Goal: Task Accomplishment & Management: Use online tool/utility

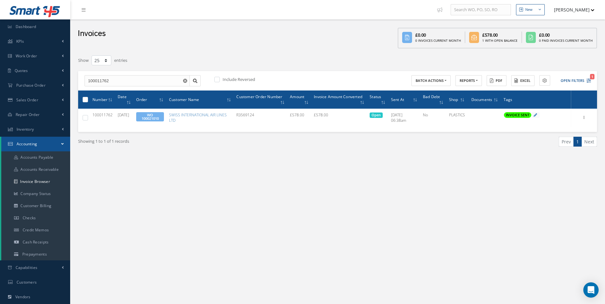
select select "25"
click at [36, 182] on link "Invoice Browser" at bounding box center [35, 182] width 69 height 12
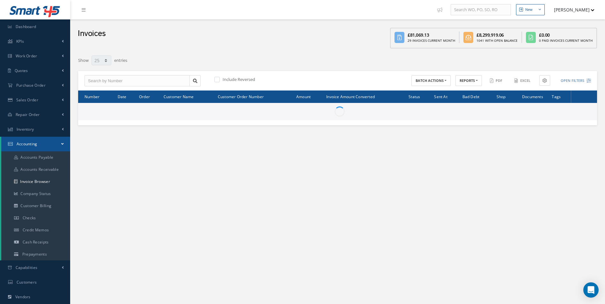
select select "25"
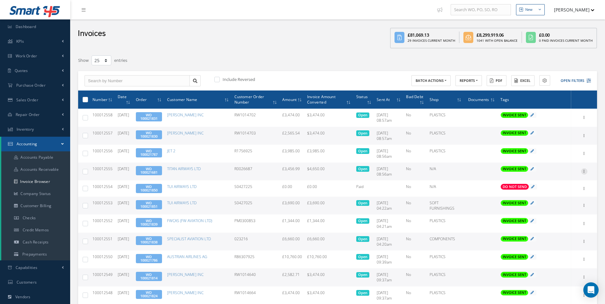
click at [585, 170] on icon at bounding box center [584, 170] width 6 height 5
click at [564, 176] on link "Print" at bounding box center [555, 176] width 50 height 8
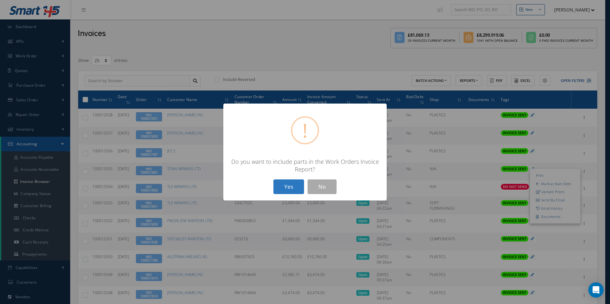
click at [294, 183] on button "Yes" at bounding box center [288, 187] width 31 height 15
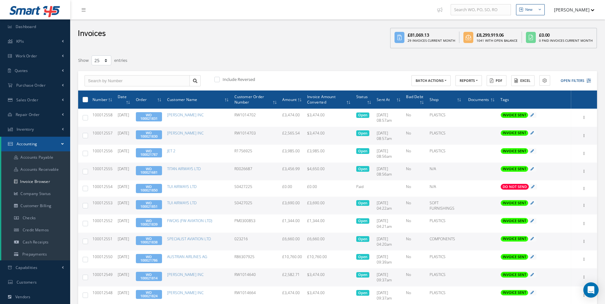
click at [158, 171] on link "WO 100021681" at bounding box center [148, 171] width 17 height 8
click at [162, 169] on span "WO 100021681" at bounding box center [149, 170] width 26 height 9
click at [156, 170] on link "WO 100021681" at bounding box center [148, 171] width 17 height 8
click at [579, 78] on button "Open Filters" at bounding box center [573, 81] width 36 height 11
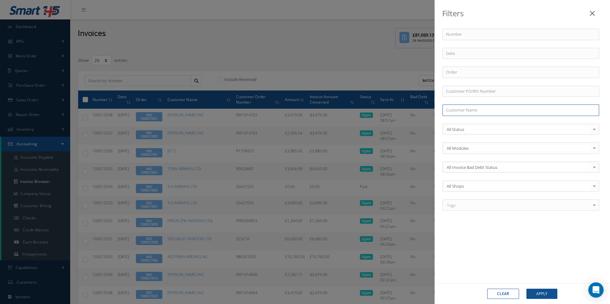
click at [473, 111] on input "text" at bounding box center [520, 110] width 157 height 11
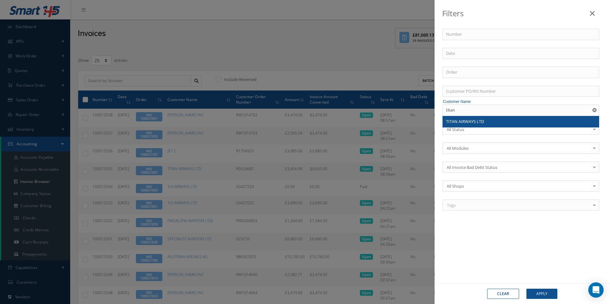
click at [502, 122] on div "TITAN AIRWAYS LTD" at bounding box center [521, 122] width 150 height 6
type input "TITAN AIRWAYS LTD"
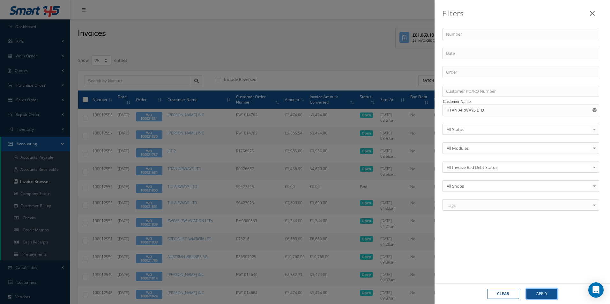
click at [554, 298] on button "Apply" at bounding box center [541, 294] width 31 height 10
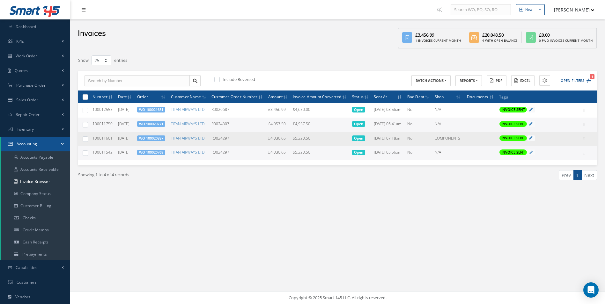
click at [161, 141] on link "WO 100020887" at bounding box center [151, 138] width 24 height 5
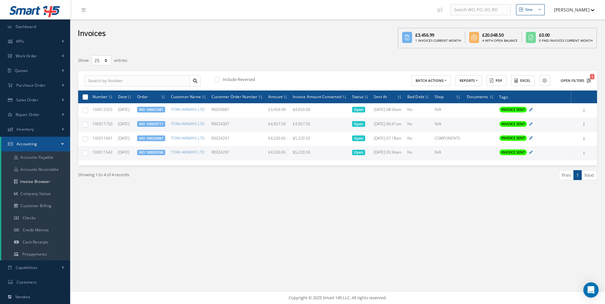
click at [567, 80] on button "Open Filters 1" at bounding box center [573, 81] width 36 height 11
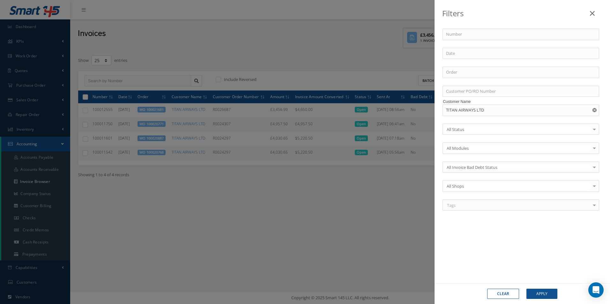
click at [508, 296] on button "Clear" at bounding box center [503, 294] width 32 height 10
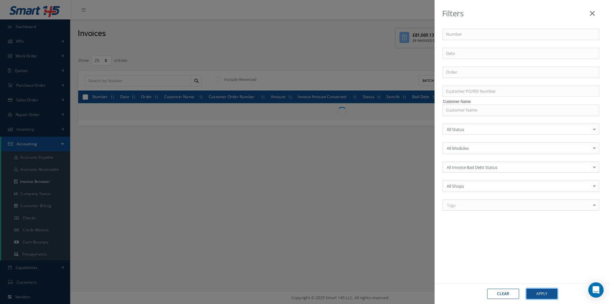
click at [541, 294] on button "Apply" at bounding box center [541, 294] width 31 height 10
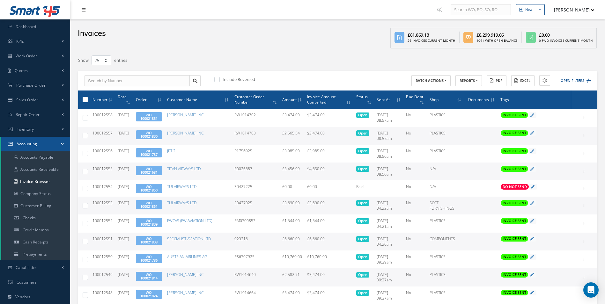
click at [244, 169] on td "R0026687" at bounding box center [256, 172] width 48 height 18
copy td "R0026687"
click at [581, 172] on icon at bounding box center [584, 170] width 6 height 5
click at [556, 173] on link "Print" at bounding box center [555, 176] width 50 height 8
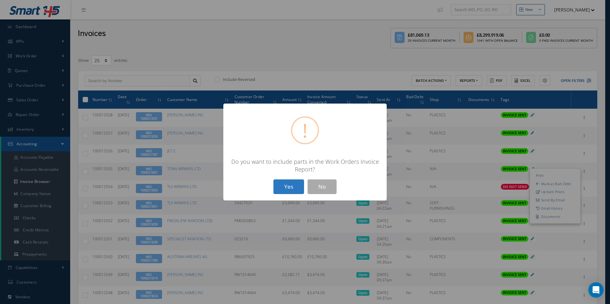
click at [290, 189] on button "Yes" at bounding box center [288, 187] width 31 height 15
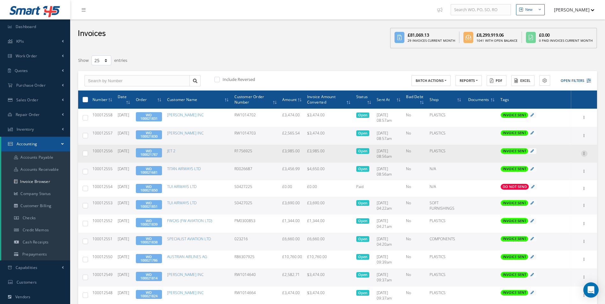
click at [584, 152] on icon at bounding box center [584, 153] width 6 height 5
click at [558, 158] on link "Print" at bounding box center [555, 158] width 50 height 8
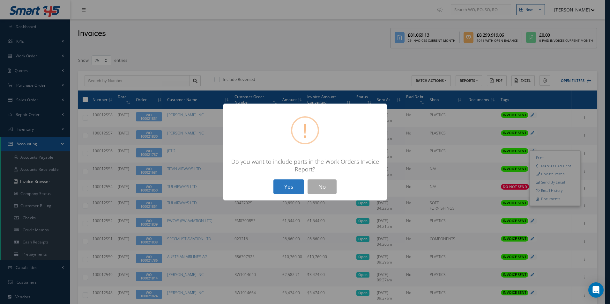
click at [294, 186] on button "Yes" at bounding box center [288, 187] width 31 height 15
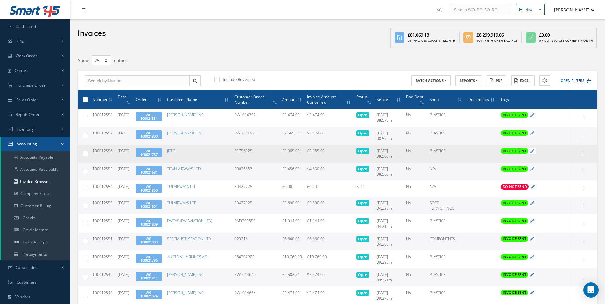
click at [158, 153] on link "WO 100021787" at bounding box center [148, 153] width 17 height 8
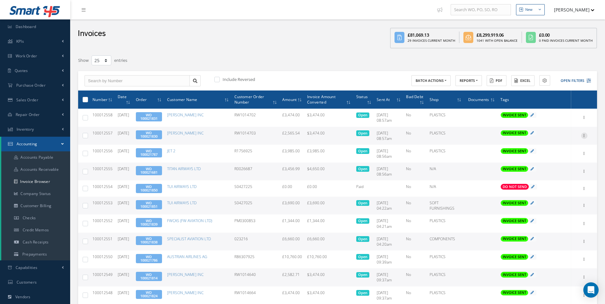
click at [586, 137] on icon at bounding box center [584, 135] width 6 height 5
click at [561, 139] on link "Print" at bounding box center [555, 140] width 50 height 8
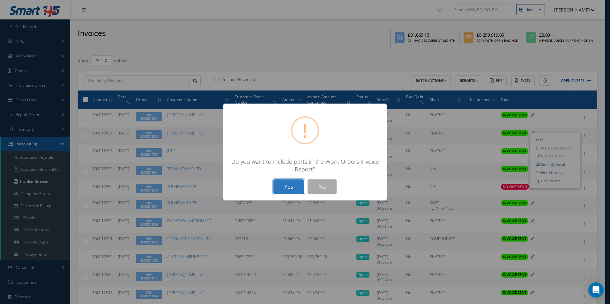
click at [289, 183] on button "Yes" at bounding box center [288, 187] width 31 height 15
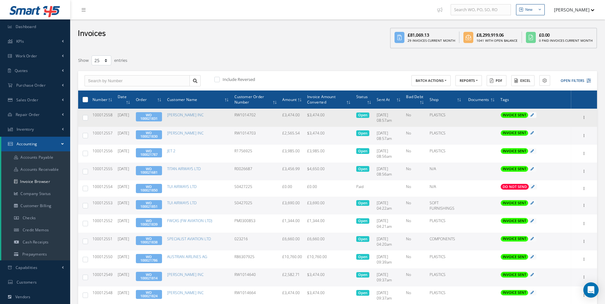
click at [250, 116] on td "RW1014702" at bounding box center [256, 118] width 48 height 18
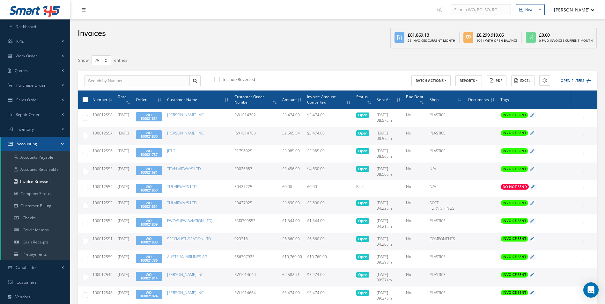
copy td "RW1014702"
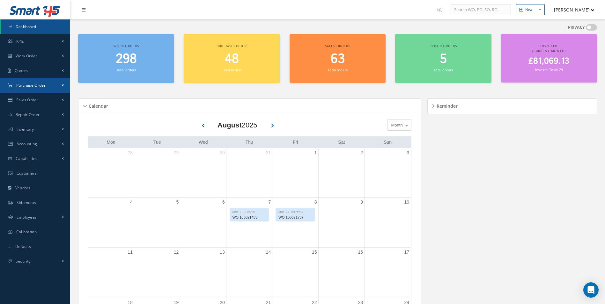
click at [50, 85] on link "Purchase Order" at bounding box center [35, 85] width 70 height 15
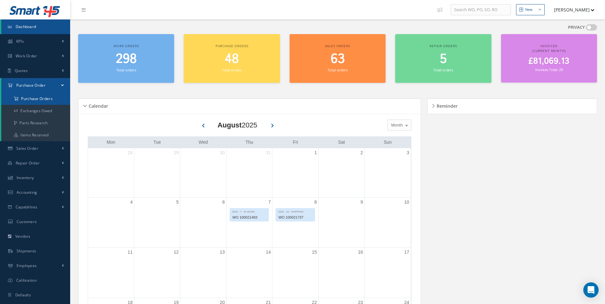
click at [42, 98] on a=1&status_id=2&status_id=3&status_id=5&collapsedFilters"] "Purchase Orders" at bounding box center [35, 99] width 69 height 12
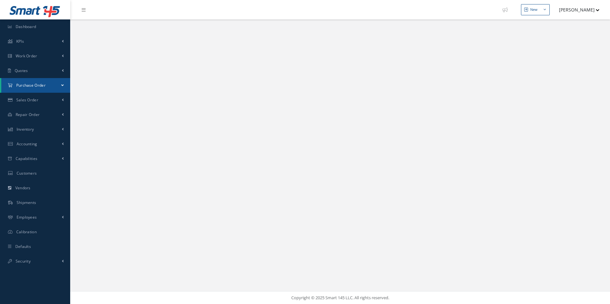
select select "25"
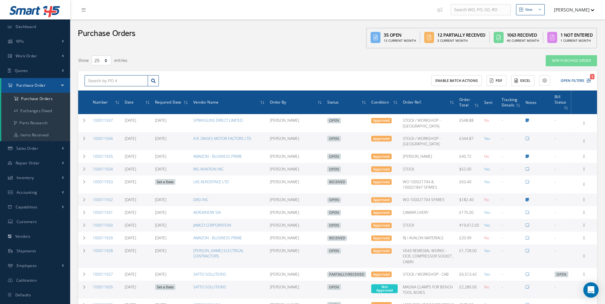
click at [121, 80] on input "text" at bounding box center [116, 80] width 63 height 11
type input "100011927"
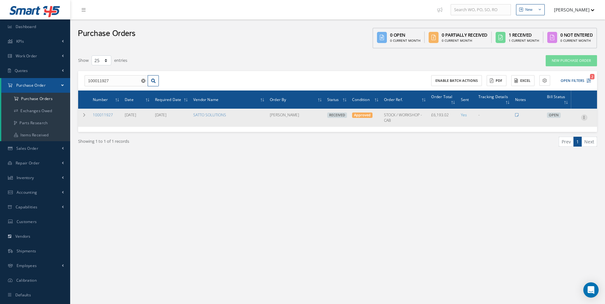
click at [583, 117] on icon at bounding box center [584, 117] width 6 height 5
click at [566, 149] on link "Create Bill" at bounding box center [555, 147] width 50 height 8
type input "1032.17"
type input "0.00"
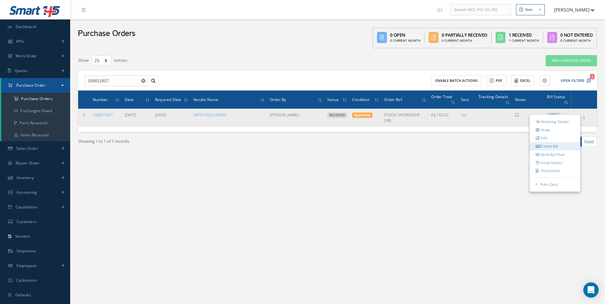
type input "0.00"
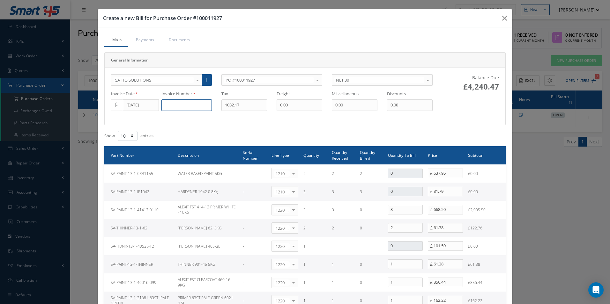
click at [181, 106] on input at bounding box center [186, 105] width 50 height 11
type input "500001973"
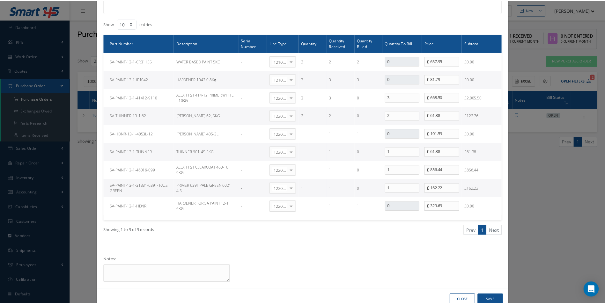
scroll to position [129, 0]
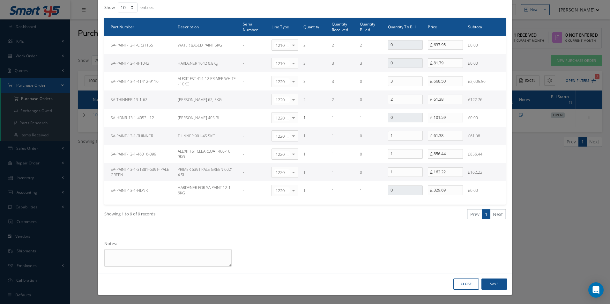
type input "641.66"
click at [487, 283] on button "Save" at bounding box center [494, 284] width 26 height 11
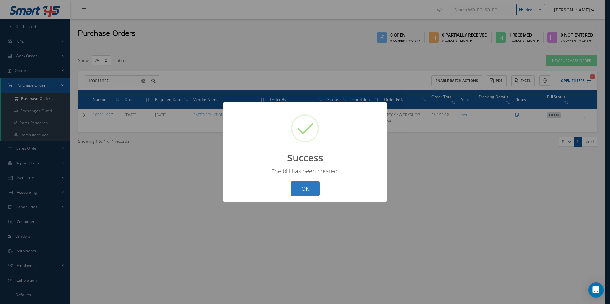
click at [314, 187] on button "OK" at bounding box center [305, 189] width 29 height 15
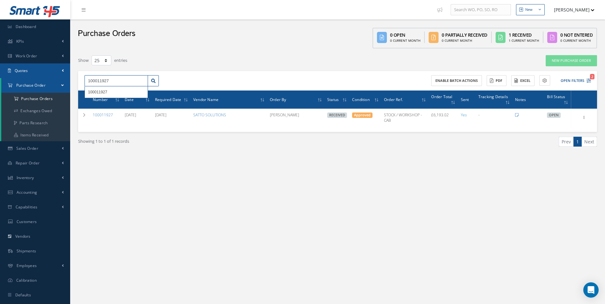
drag, startPoint x: 131, startPoint y: 81, endPoint x: 0, endPoint y: 69, distance: 132.0
click at [0, 71] on html "Smart 145 Dashboard KPIs Work Order Accounting Work Order Work Order Work Order…" at bounding box center [302, 152] width 605 height 304
drag, startPoint x: 126, startPoint y: 81, endPoint x: 45, endPoint y: 75, distance: 80.9
click at [45, 75] on div "Smart 145 Dashboard KPIs Work Order Accounting Work Order Work Order Work Order…" at bounding box center [302, 158] width 605 height 317
type input "100011933"
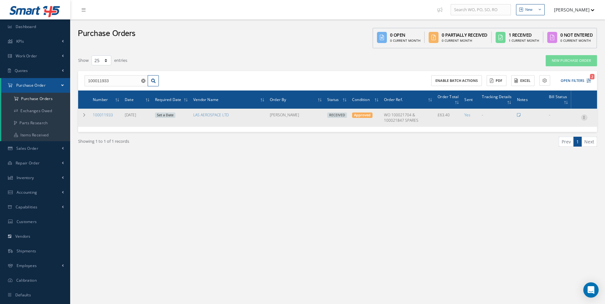
click at [586, 116] on icon at bounding box center [584, 117] width 6 height 5
click at [558, 146] on link "Create Bill" at bounding box center [555, 147] width 50 height 8
type input "9.16"
type input "8.45"
type input "0.00"
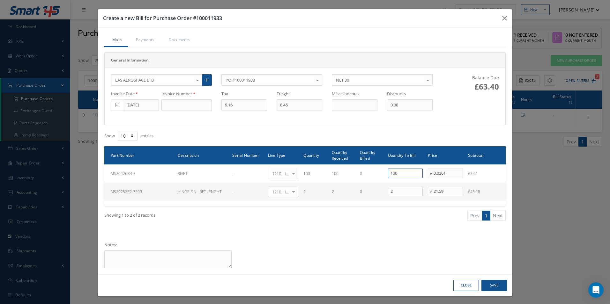
drag, startPoint x: 407, startPoint y: 176, endPoint x: 291, endPoint y: 161, distance: 117.2
click at [330, 169] on tr "MS20426B4-5 RIVET - 1210 | Inventory - expendables Select General Ledger 4032 |…" at bounding box center [304, 174] width 401 height 18
type input "0"
click at [138, 106] on input "[DATE]" at bounding box center [141, 105] width 36 height 11
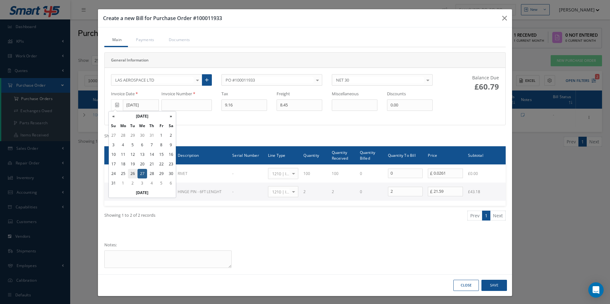
click at [131, 172] on td "26" at bounding box center [133, 174] width 10 height 10
type input "[DATE]"
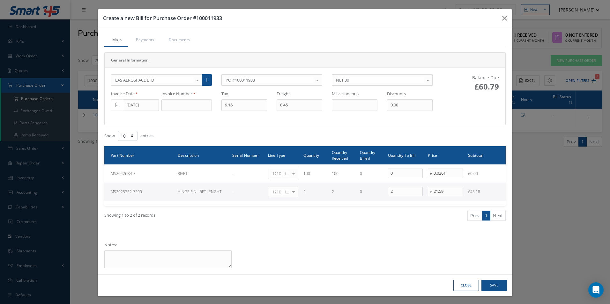
click at [177, 111] on div "LAS AEROSPACE LTD 365 AEROSPACE 4 CYTE UK LTD 53 NORTH AVIATION LTD A & R AVIAT…" at bounding box center [271, 96] width 331 height 44
click at [178, 109] on input at bounding box center [186, 105] width 50 height 11
type input "830934"
type input "0"
type input "0.00"
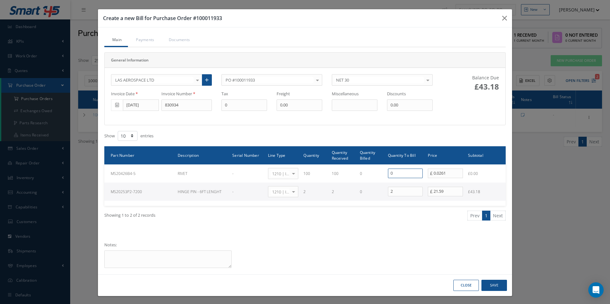
drag, startPoint x: 398, startPoint y: 174, endPoint x: 308, endPoint y: 163, distance: 90.7
click at [308, 163] on table "Part Number Description Serial Number Line Type Quantity Quantity Received Quan…" at bounding box center [304, 173] width 401 height 54
type input "100"
click at [493, 283] on button "Save" at bounding box center [494, 285] width 26 height 11
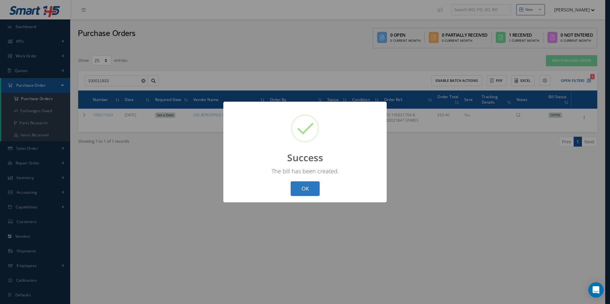
click at [311, 188] on button "OK" at bounding box center [305, 189] width 29 height 15
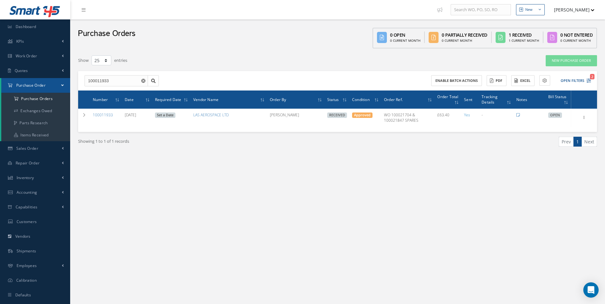
click at [141, 82] on icon "Reset" at bounding box center [143, 81] width 4 height 4
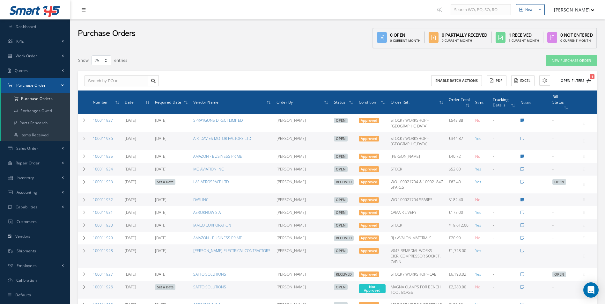
click at [568, 82] on button "Open Filters 1" at bounding box center [573, 81] width 36 height 11
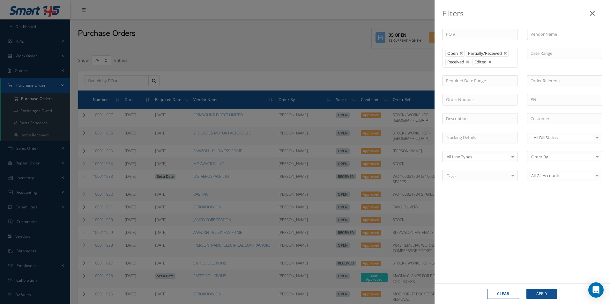
click at [550, 37] on input "text" at bounding box center [564, 34] width 75 height 11
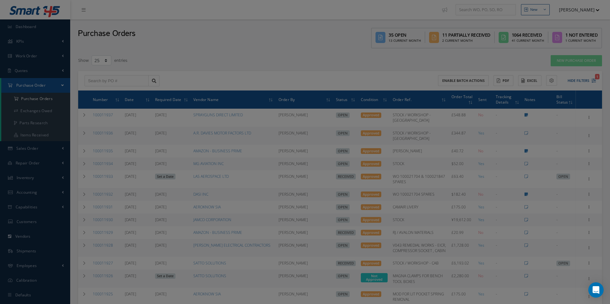
click at [449, 88] on div "PO # Vendor Name doy Open Partially/Received Received Canceled Edited Open Part…" at bounding box center [522, 109] width 169 height 160
click at [439, 75] on div "PO # Vendor Name doy No Match Found Open Partially/Received Received Canceled E…" at bounding box center [522, 109] width 169 height 160
click at [359, 66] on div "Filters PO # Vendor Name doy No Match Found Open Partially/Received Received Ca…" at bounding box center [305, 152] width 610 height 304
click at [359, 66] on body "Smart 145 Dashboard KPIs Work Order Accounting Work Order Work Order Work Order…" at bounding box center [305, 152] width 610 height 304
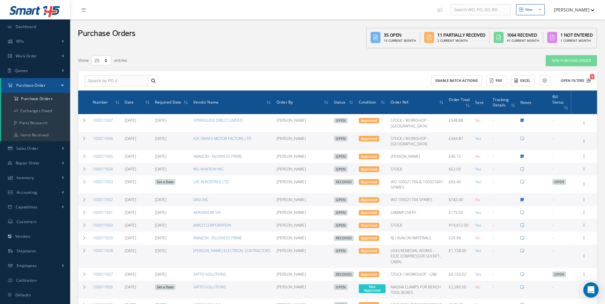
drag, startPoint x: 359, startPoint y: 66, endPoint x: 581, endPoint y: 78, distance: 223.0
click at [581, 78] on button "Open Filters 1" at bounding box center [573, 81] width 36 height 11
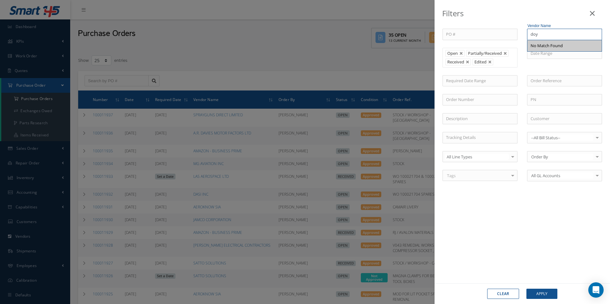
click at [547, 32] on input "doy" at bounding box center [564, 34] width 75 height 11
type input "d"
click at [558, 43] on span "[PERSON_NAME] TRANSPORT" at bounding box center [559, 46] width 56 height 6
type input "[PERSON_NAME] TRANSPORT"
click at [545, 293] on button "Apply" at bounding box center [541, 294] width 31 height 10
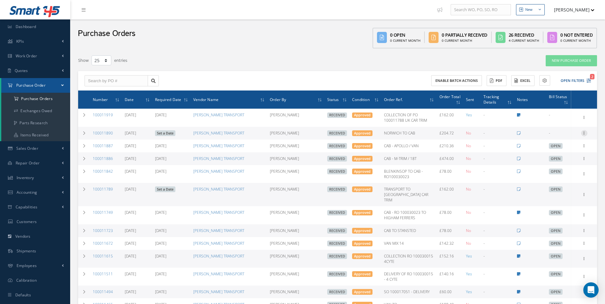
click at [586, 135] on icon at bounding box center [584, 132] width 6 height 5
click at [562, 160] on link "Create Bill" at bounding box center [555, 162] width 50 height 8
type input "34.12"
type input "0.00"
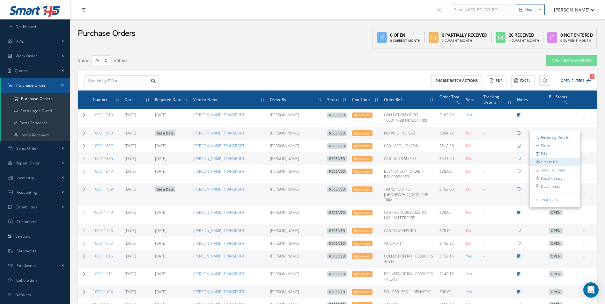
type input "0.00"
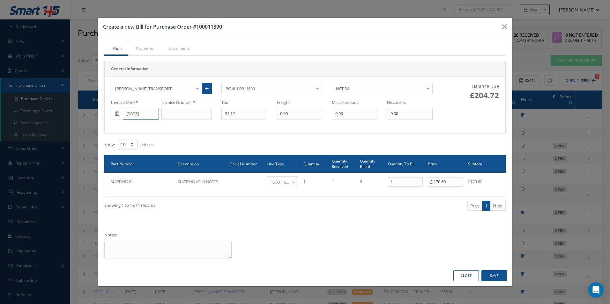
click at [138, 115] on input "[DATE]" at bounding box center [141, 113] width 36 height 11
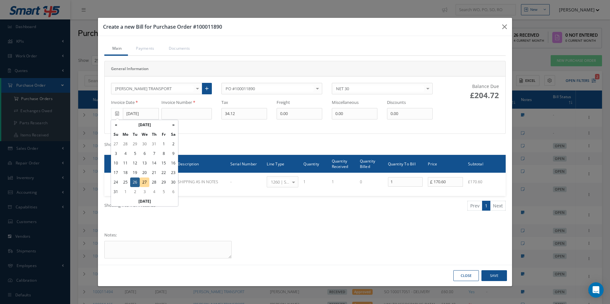
click at [173, 163] on td "16" at bounding box center [173, 164] width 10 height 10
type input "08/16/2025"
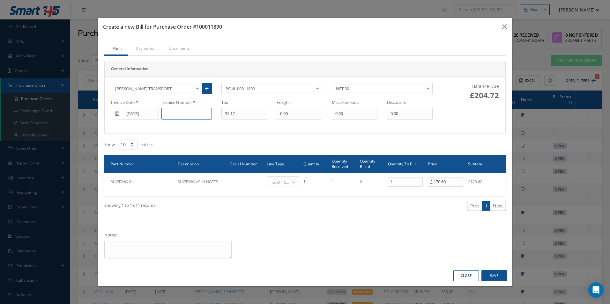
click at [180, 110] on input at bounding box center [186, 113] width 50 height 11
type input "RDT16061"
click at [500, 274] on button "Save" at bounding box center [494, 276] width 26 height 11
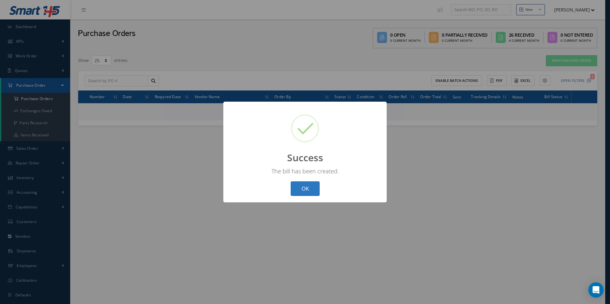
click at [313, 186] on button "OK" at bounding box center [305, 189] width 29 height 15
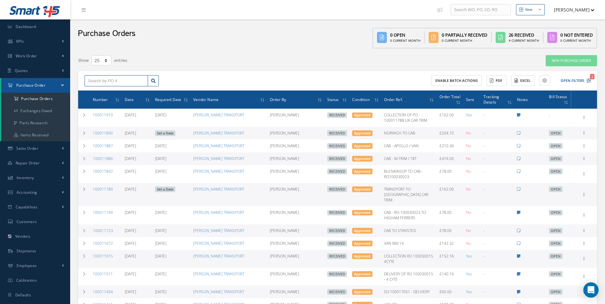
click at [114, 79] on input "text" at bounding box center [116, 80] width 63 height 11
type input "100011919"
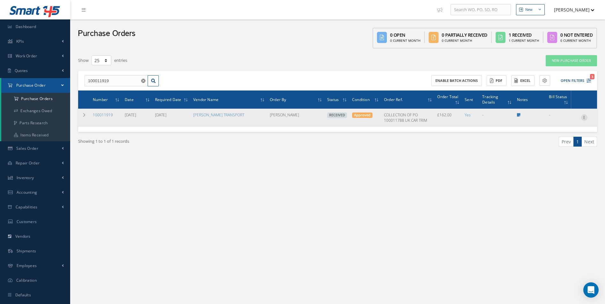
click at [585, 119] on icon at bounding box center [584, 117] width 6 height 5
click at [562, 147] on link "Create Bill" at bounding box center [555, 147] width 50 height 8
type input "27.00"
type input "0.00"
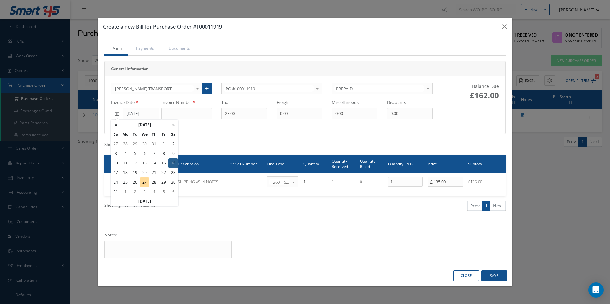
click at [145, 116] on input "08/16/2025" at bounding box center [141, 113] width 36 height 11
click at [172, 174] on td "23" at bounding box center [173, 173] width 10 height 10
type input "08/23/2025"
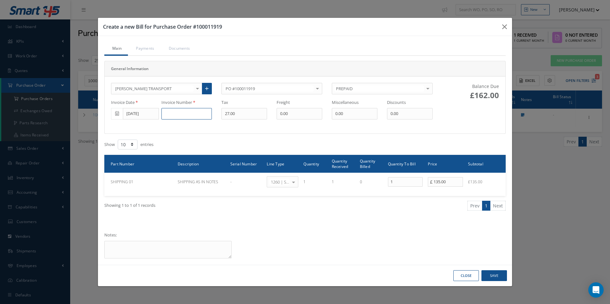
click at [190, 110] on input at bounding box center [186, 113] width 50 height 11
type input "RDT16069"
click at [487, 272] on button "Save" at bounding box center [494, 276] width 26 height 11
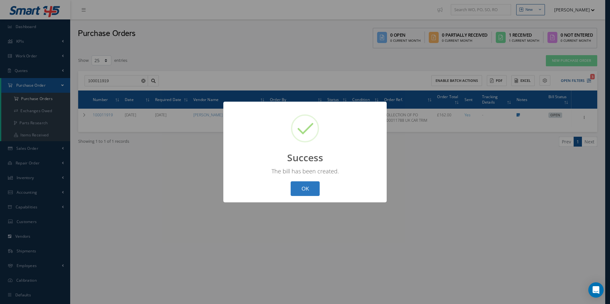
click at [309, 187] on button "OK" at bounding box center [305, 189] width 29 height 15
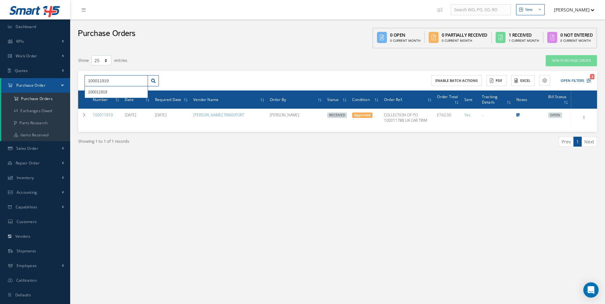
drag, startPoint x: 124, startPoint y: 79, endPoint x: 0, endPoint y: 79, distance: 124.1
click at [0, 80] on html "Smart 145 Dashboard KPIs Work Order Accounting Work Order Work Order Work Order…" at bounding box center [302, 152] width 605 height 304
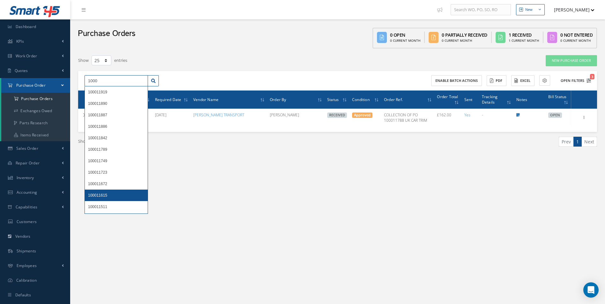
type input "1000"
click at [584, 79] on button "Open Filters 3" at bounding box center [573, 81] width 36 height 11
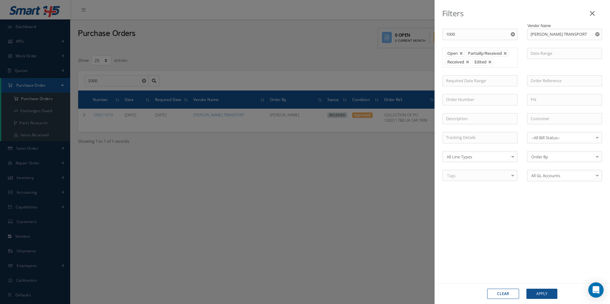
click at [597, 34] on icon "Reset" at bounding box center [597, 34] width 4 height 4
click at [566, 32] on input "text" at bounding box center [564, 34] width 75 height 11
click at [554, 49] on div "AZTEK LOGISTICS LTD" at bounding box center [564, 45] width 74 height 11
type input "AZTEK LOGISTICS LTD"
click at [541, 292] on button "Apply" at bounding box center [541, 294] width 31 height 10
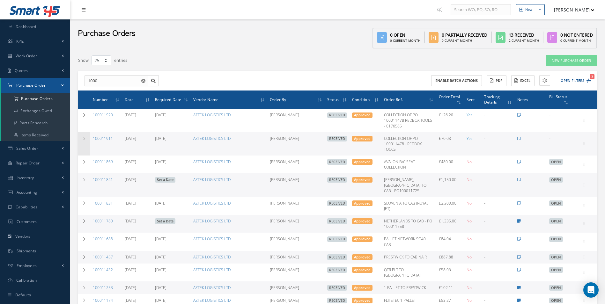
click at [84, 138] on icon at bounding box center [84, 139] width 4 height 4
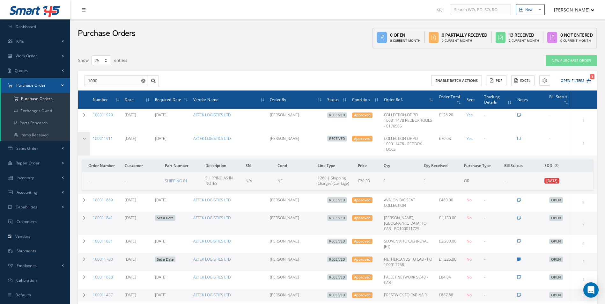
click at [84, 138] on icon at bounding box center [84, 139] width 4 height 4
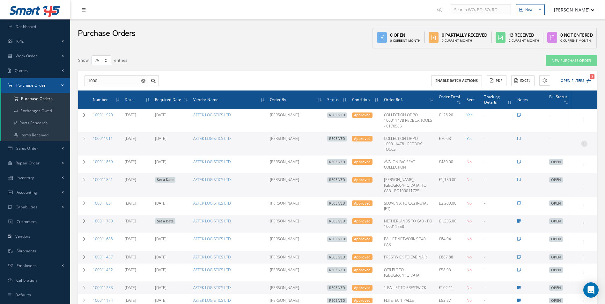
click at [583, 146] on div at bounding box center [584, 144] width 6 height 6
click at [563, 171] on link "Create Bill" at bounding box center [555, 173] width 50 height 8
type input "0.00"
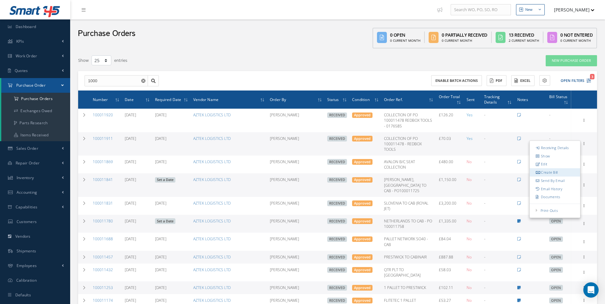
type input "0.00"
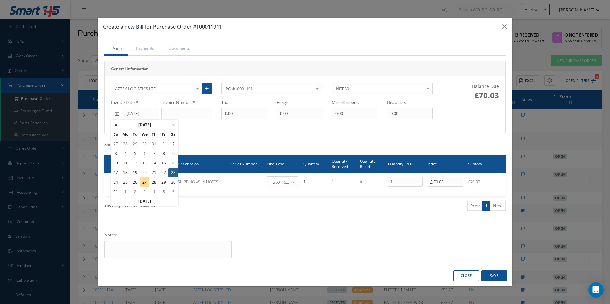
click at [139, 116] on input "08/23/2025" at bounding box center [141, 113] width 36 height 11
click at [165, 161] on td "15" at bounding box center [164, 164] width 10 height 10
type input "[DATE]"
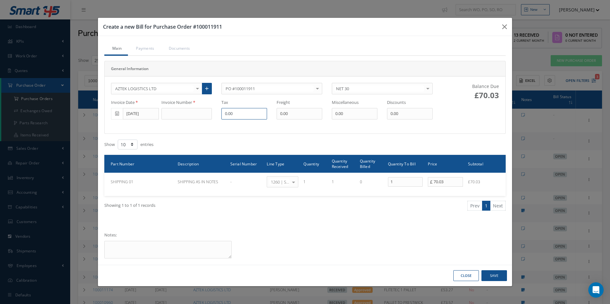
drag, startPoint x: 251, startPoint y: 115, endPoint x: 159, endPoint y: 116, distance: 91.9
click at [159, 116] on div "Invoice Date 08/15/2025 Invoice Number Tax 0.00 Freight 0.00 Miscellaneous 0.00…" at bounding box center [271, 110] width 331 height 20
type input "14.01"
click at [171, 115] on input at bounding box center [186, 113] width 50 height 11
type input "1222696"
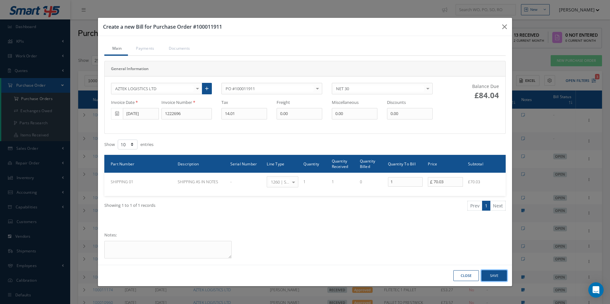
click at [487, 274] on button "Save" at bounding box center [494, 276] width 26 height 11
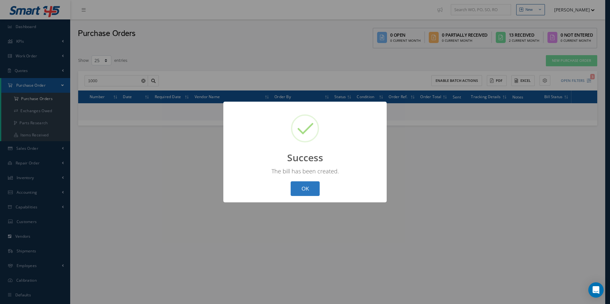
click at [302, 187] on button "OK" at bounding box center [305, 189] width 29 height 15
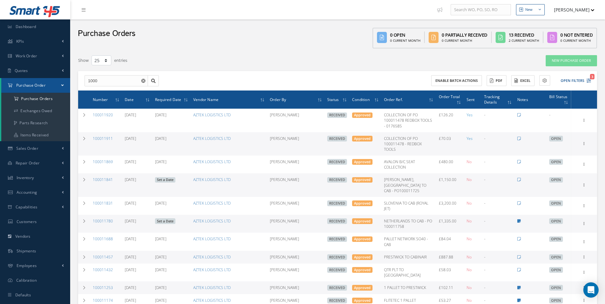
drag, startPoint x: 113, startPoint y: 139, endPoint x: 93, endPoint y: 141, distance: 19.9
click at [93, 141] on td "100011911" at bounding box center [106, 143] width 32 height 23
copy link "100011911"
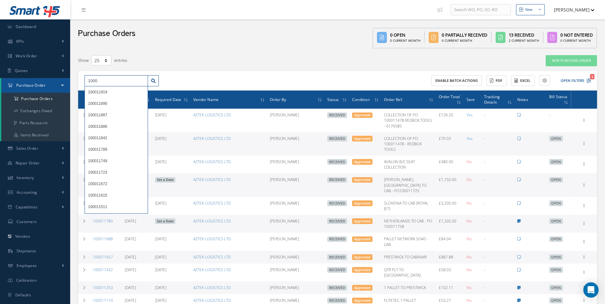
click at [120, 83] on input "1000" at bounding box center [116, 80] width 63 height 11
type input "100011912"
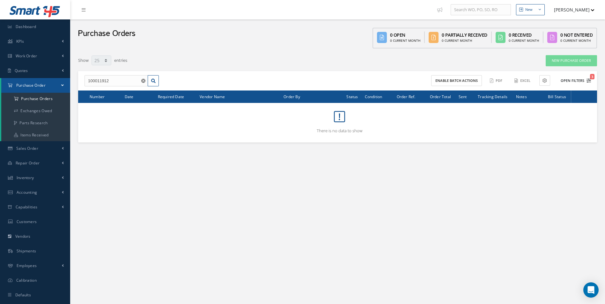
click at [577, 80] on button "Open Filters 3" at bounding box center [573, 81] width 36 height 11
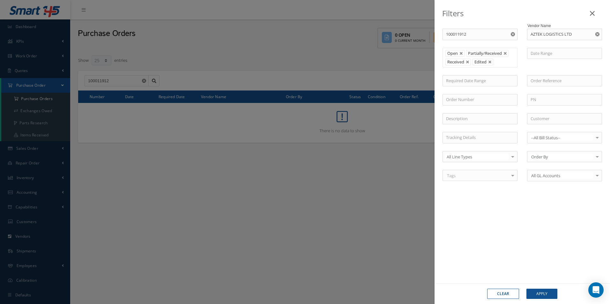
click at [596, 35] on use "Reset" at bounding box center [597, 34] width 4 height 4
click at [539, 293] on button "Apply" at bounding box center [541, 294] width 31 height 10
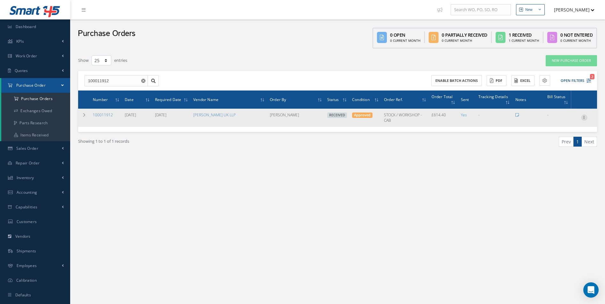
click at [585, 120] on div at bounding box center [584, 118] width 6 height 6
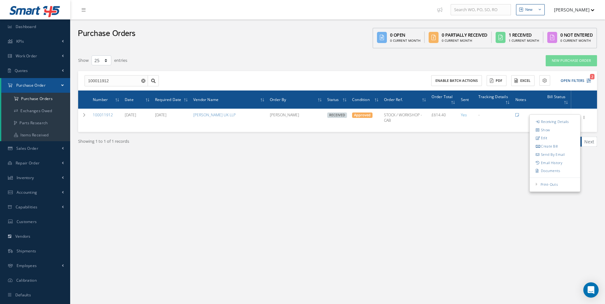
click at [559, 149] on link "Create Bill" at bounding box center [555, 147] width 50 height 8
type input "102.40"
type input "35.00"
type input "0.00"
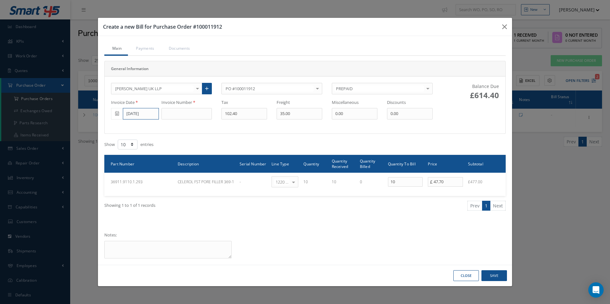
click at [147, 115] on input "[DATE]" at bounding box center [141, 113] width 36 height 11
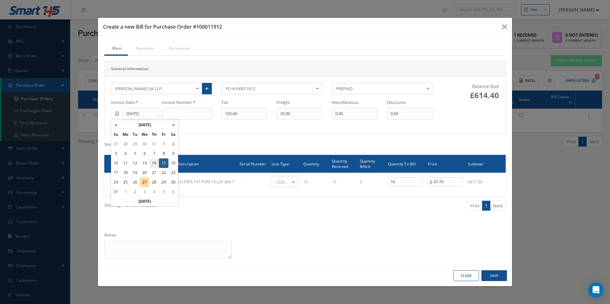
click at [157, 161] on td "14" at bounding box center [154, 164] width 10 height 10
type input "08/14/2025"
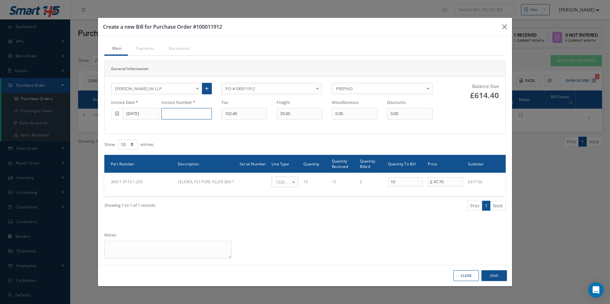
click at [183, 116] on input at bounding box center [186, 113] width 50 height 11
type input "213662169"
click at [493, 278] on button "Save" at bounding box center [494, 276] width 26 height 11
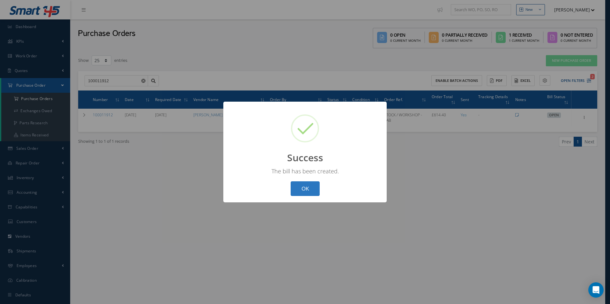
click at [311, 188] on button "OK" at bounding box center [305, 189] width 29 height 15
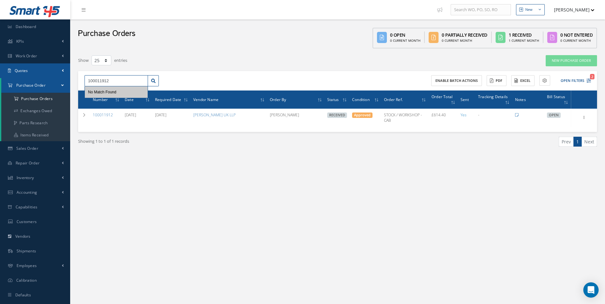
drag, startPoint x: 113, startPoint y: 81, endPoint x: 0, endPoint y: 69, distance: 113.2
click at [0, 70] on html "Smart 145 Dashboard KPIs Work Order Accounting Work Order Work Order Work Order…" at bounding box center [302, 152] width 605 height 304
type input "100011878"
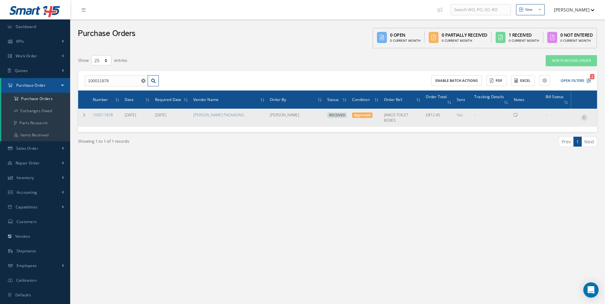
click at [583, 115] on icon at bounding box center [584, 117] width 6 height 5
click at [562, 145] on link "Create Bill" at bounding box center [555, 147] width 50 height 8
type input "135.41"
type input "0.00"
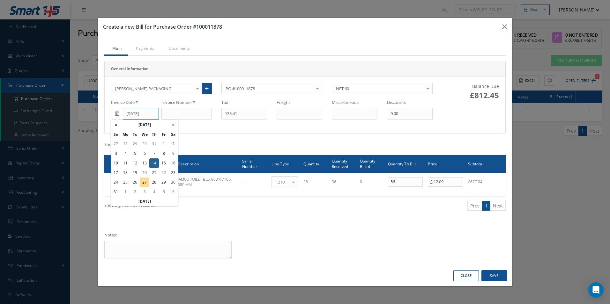
click at [135, 114] on input "08/14/2025" at bounding box center [141, 113] width 36 height 11
click at [160, 162] on td "15" at bounding box center [164, 164] width 10 height 10
type input "[DATE]"
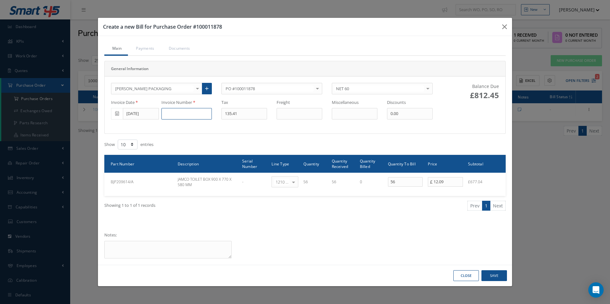
click at [177, 114] on input at bounding box center [186, 113] width 50 height 11
type input "INV525056"
click at [490, 274] on button "Save" at bounding box center [494, 276] width 26 height 11
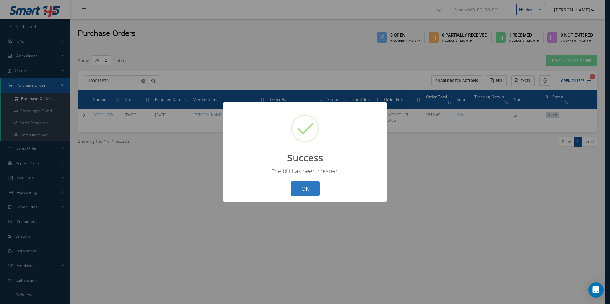
click at [313, 192] on button "OK" at bounding box center [305, 189] width 29 height 15
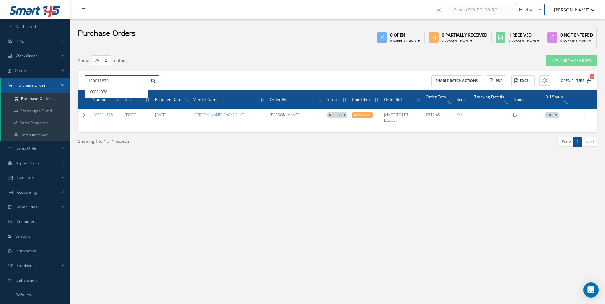
drag, startPoint x: 124, startPoint y: 84, endPoint x: 102, endPoint y: 85, distance: 22.4
click at [102, 85] on input "100011878" at bounding box center [116, 80] width 63 height 11
type input "100011900"
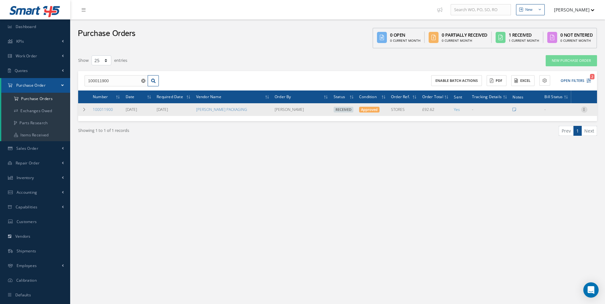
click at [584, 109] on icon at bounding box center [584, 109] width 6 height 5
click at [563, 137] on link "Create Bill" at bounding box center [555, 138] width 50 height 8
type input "15.44"
type input "0.00"
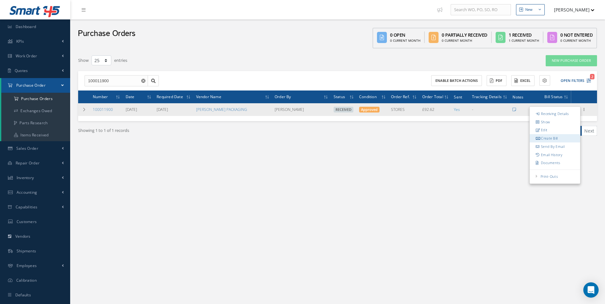
type input "0.00"
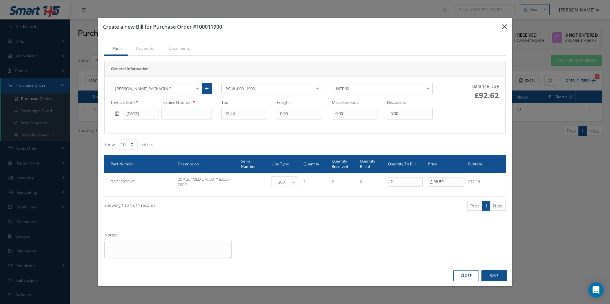
click at [503, 29] on icon "button" at bounding box center [504, 27] width 5 height 8
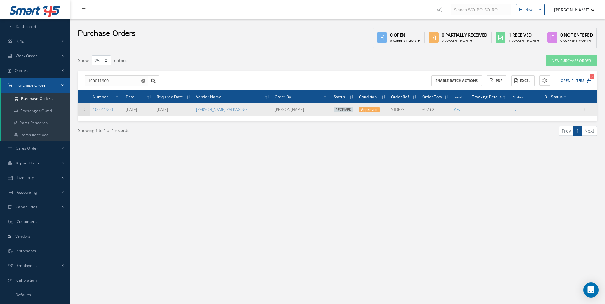
click at [83, 110] on icon at bounding box center [84, 110] width 4 height 4
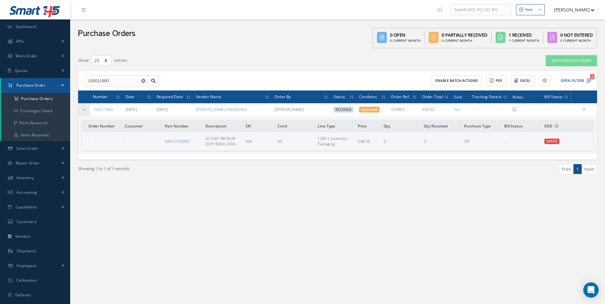
click at [84, 110] on icon at bounding box center [84, 110] width 4 height 4
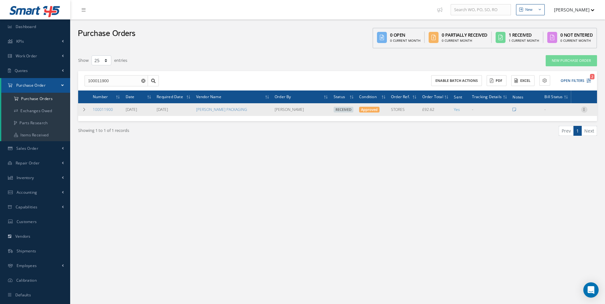
click at [586, 109] on icon at bounding box center [584, 109] width 6 height 5
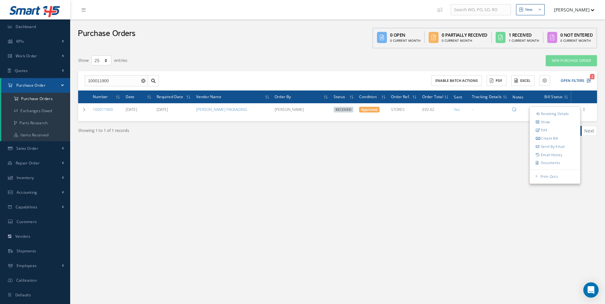
click at [437, 235] on div "New New Work Order New Purchase Order New Customer Quote New Sales Order New Re…" at bounding box center [337, 158] width 535 height 317
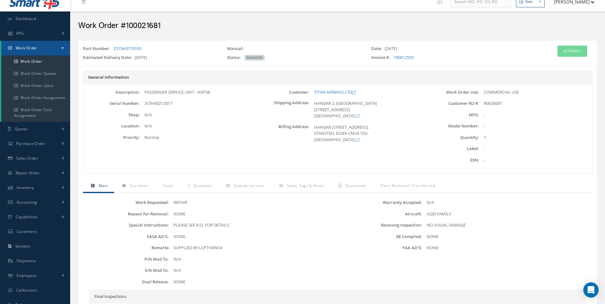
scroll to position [40, 0]
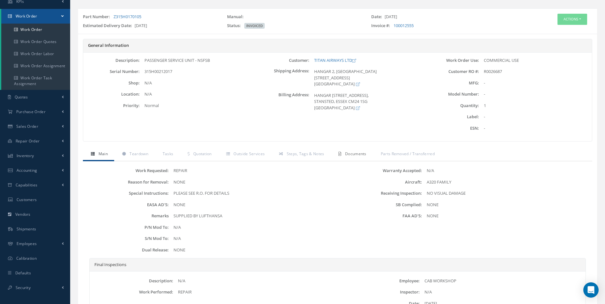
click at [346, 153] on span "Documents" at bounding box center [355, 153] width 21 height 5
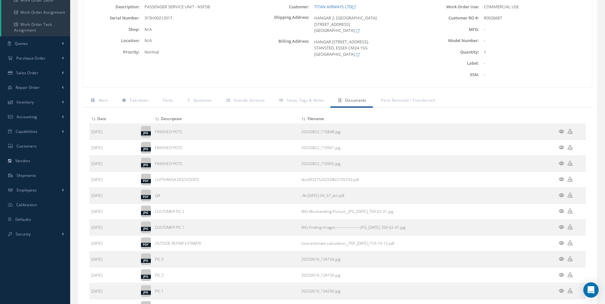
scroll to position [152, 0]
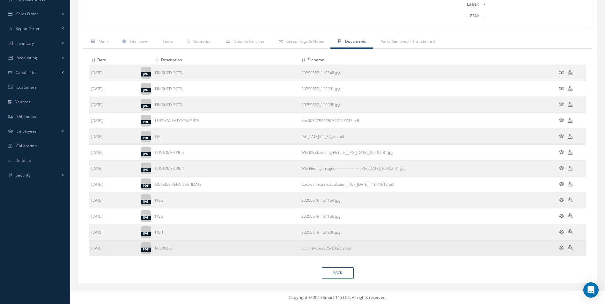
click at [569, 250] on icon at bounding box center [570, 248] width 5 height 5
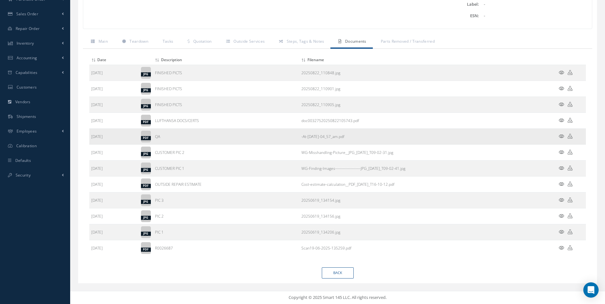
click at [572, 136] on icon at bounding box center [570, 136] width 5 height 5
click at [105, 40] on span "Main" at bounding box center [103, 41] width 9 height 5
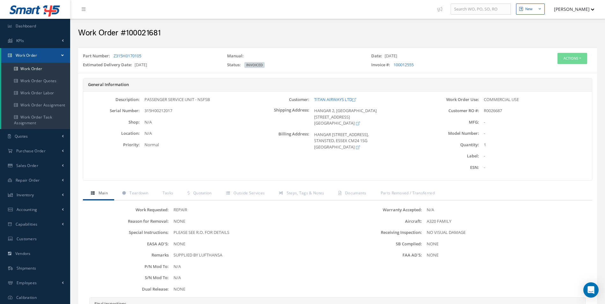
scroll to position [0, 0]
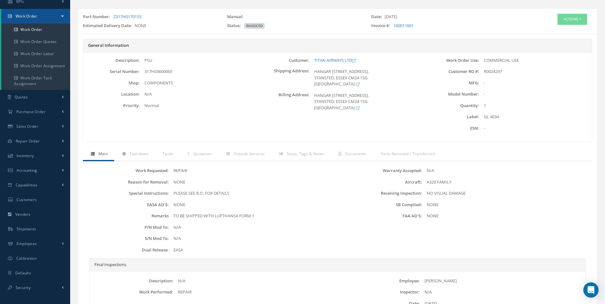
scroll to position [8, 0]
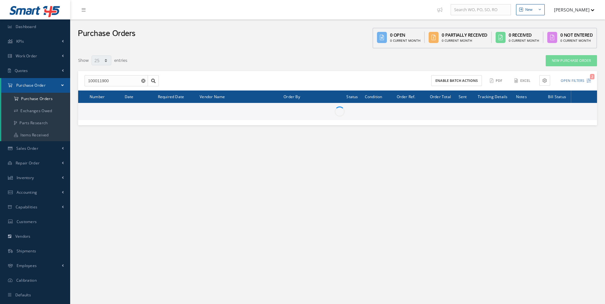
select select "25"
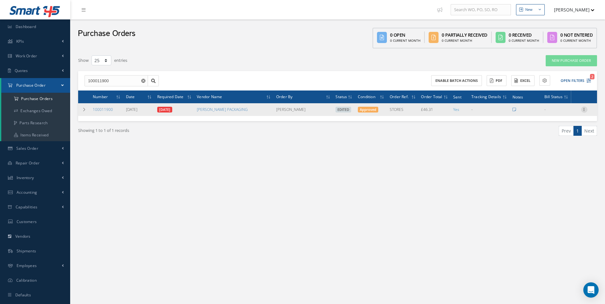
click at [583, 109] on icon at bounding box center [584, 109] width 6 height 5
click at [564, 114] on link "Enter/Update" at bounding box center [555, 114] width 50 height 8
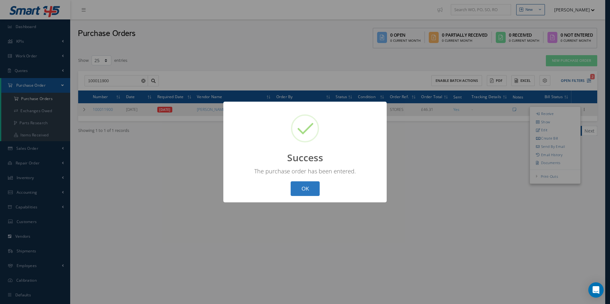
click at [313, 187] on button "OK" at bounding box center [305, 189] width 29 height 15
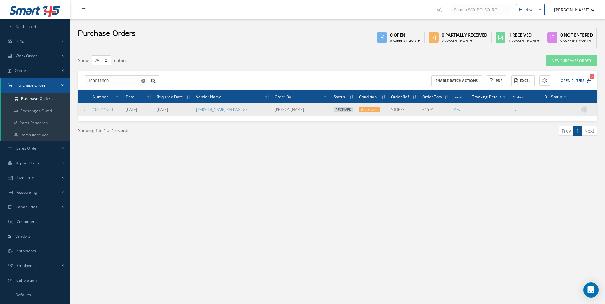
click at [584, 111] on icon at bounding box center [584, 109] width 6 height 5
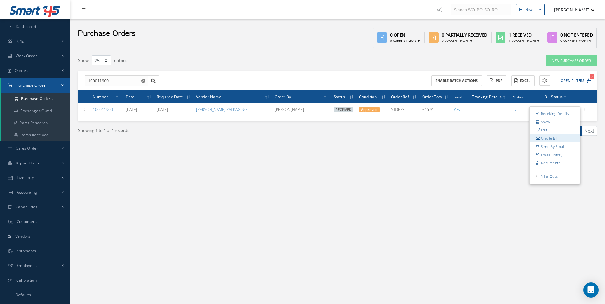
click at [553, 135] on link "Create Bill" at bounding box center [555, 138] width 50 height 8
type input "7.72"
type input "0.00"
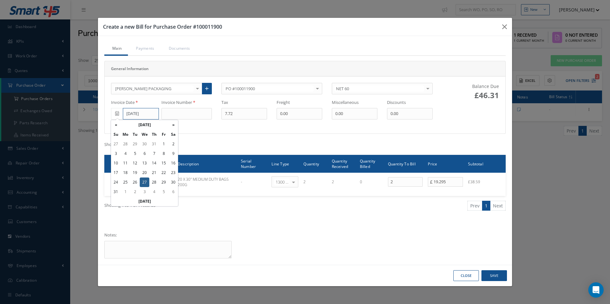
click at [134, 109] on input "[DATE]" at bounding box center [141, 113] width 36 height 11
click at [161, 165] on td "15" at bounding box center [164, 164] width 10 height 10
type input "[DATE]"
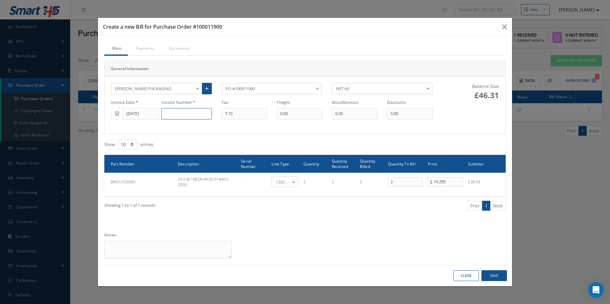
drag, startPoint x: 186, startPoint y: 115, endPoint x: 189, endPoint y: 114, distance: 3.9
click at [186, 115] on input at bounding box center [186, 113] width 50 height 11
type input "INV52057"
click at [493, 277] on button "Save" at bounding box center [494, 276] width 26 height 11
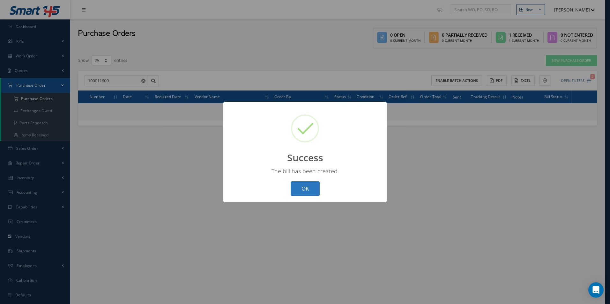
click at [308, 194] on button "OK" at bounding box center [305, 189] width 29 height 15
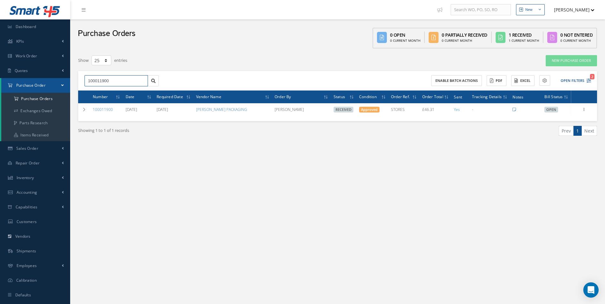
drag, startPoint x: 112, startPoint y: 85, endPoint x: 92, endPoint y: 86, distance: 19.5
click at [112, 85] on input "100011900" at bounding box center [116, 80] width 63 height 11
drag, startPoint x: 92, startPoint y: 86, endPoint x: 0, endPoint y: 62, distance: 95.3
click at [0, 73] on html "Smart 145 Dashboard KPIs Work Order Accounting Work Order Work Order Work Order…" at bounding box center [302, 152] width 605 height 304
drag, startPoint x: 121, startPoint y: 78, endPoint x: 2, endPoint y: 52, distance: 121.7
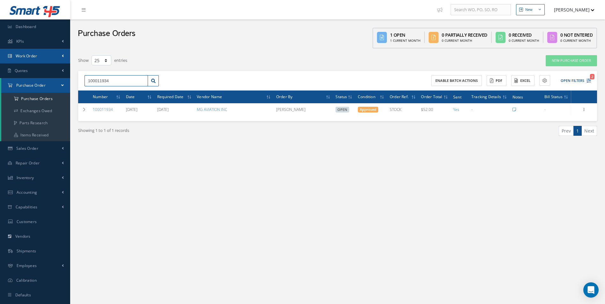
click at [0, 56] on html "Smart 145 Dashboard KPIs Work Order Accounting Work Order Work Order Work Order…" at bounding box center [302, 152] width 605 height 304
type input "100011817"
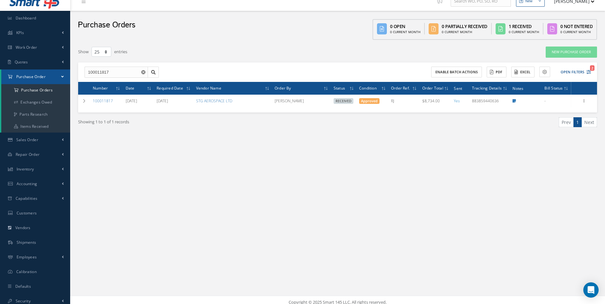
scroll to position [13, 0]
